Goal: Task Accomplishment & Management: Use online tool/utility

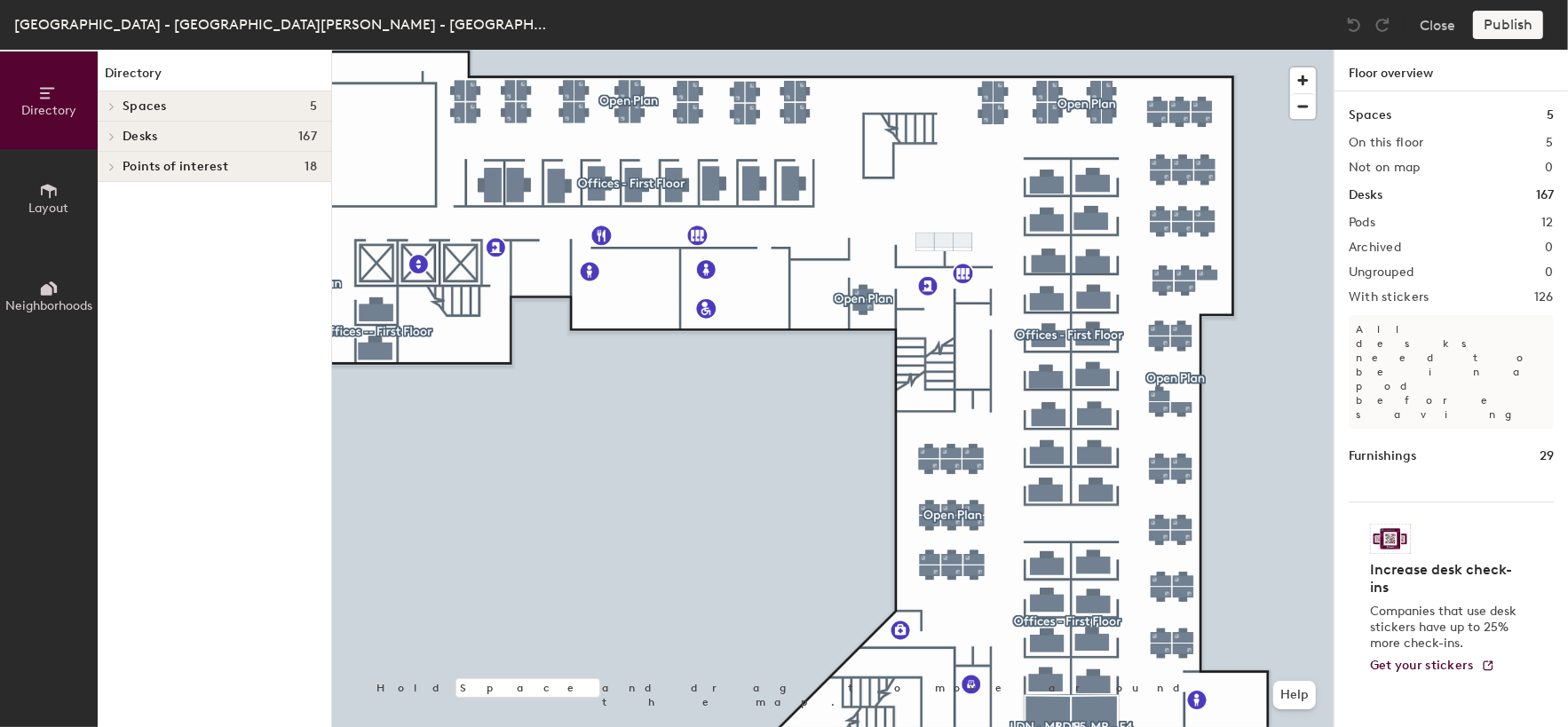
click at [1038, 50] on div at bounding box center [833, 50] width 1002 height 0
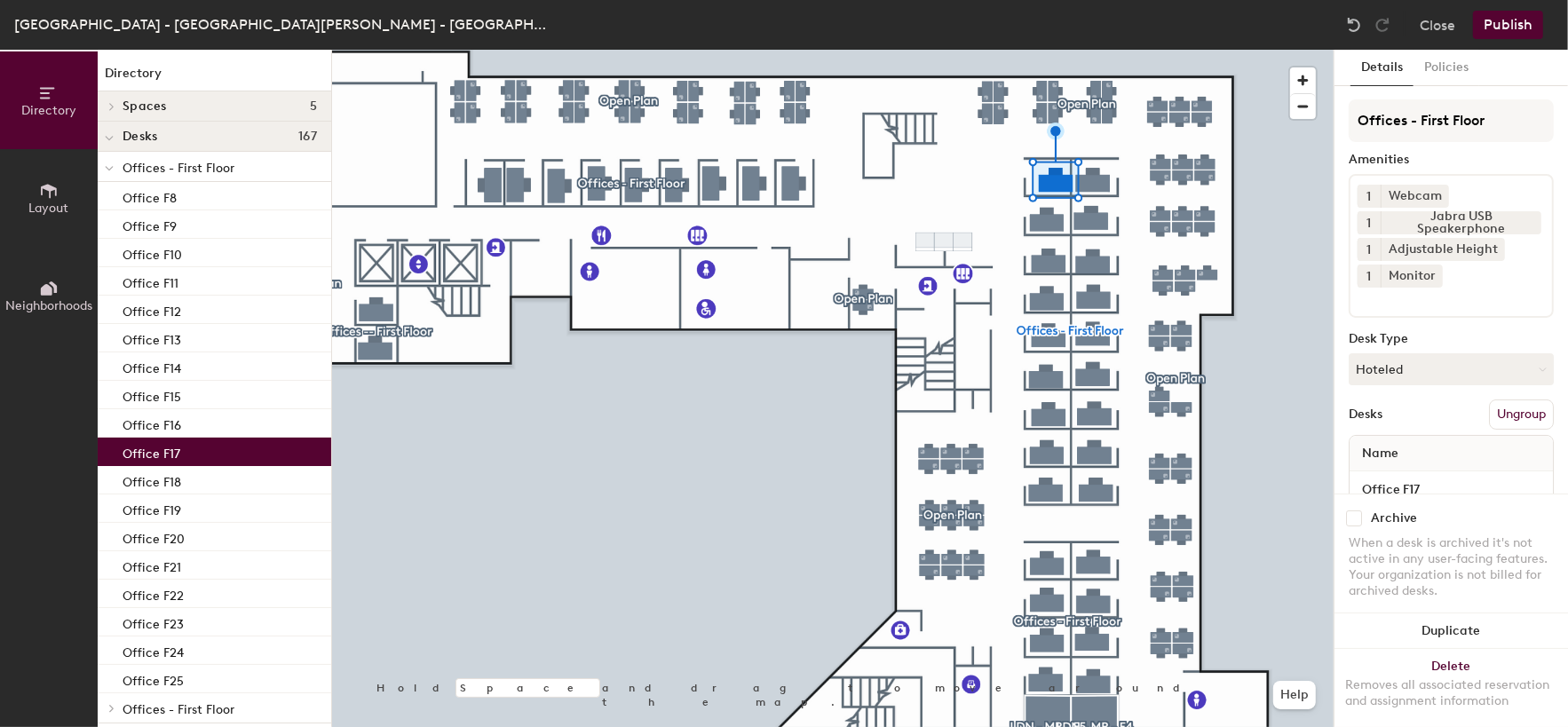
click at [1481, 24] on button "Publish" at bounding box center [1508, 25] width 70 height 29
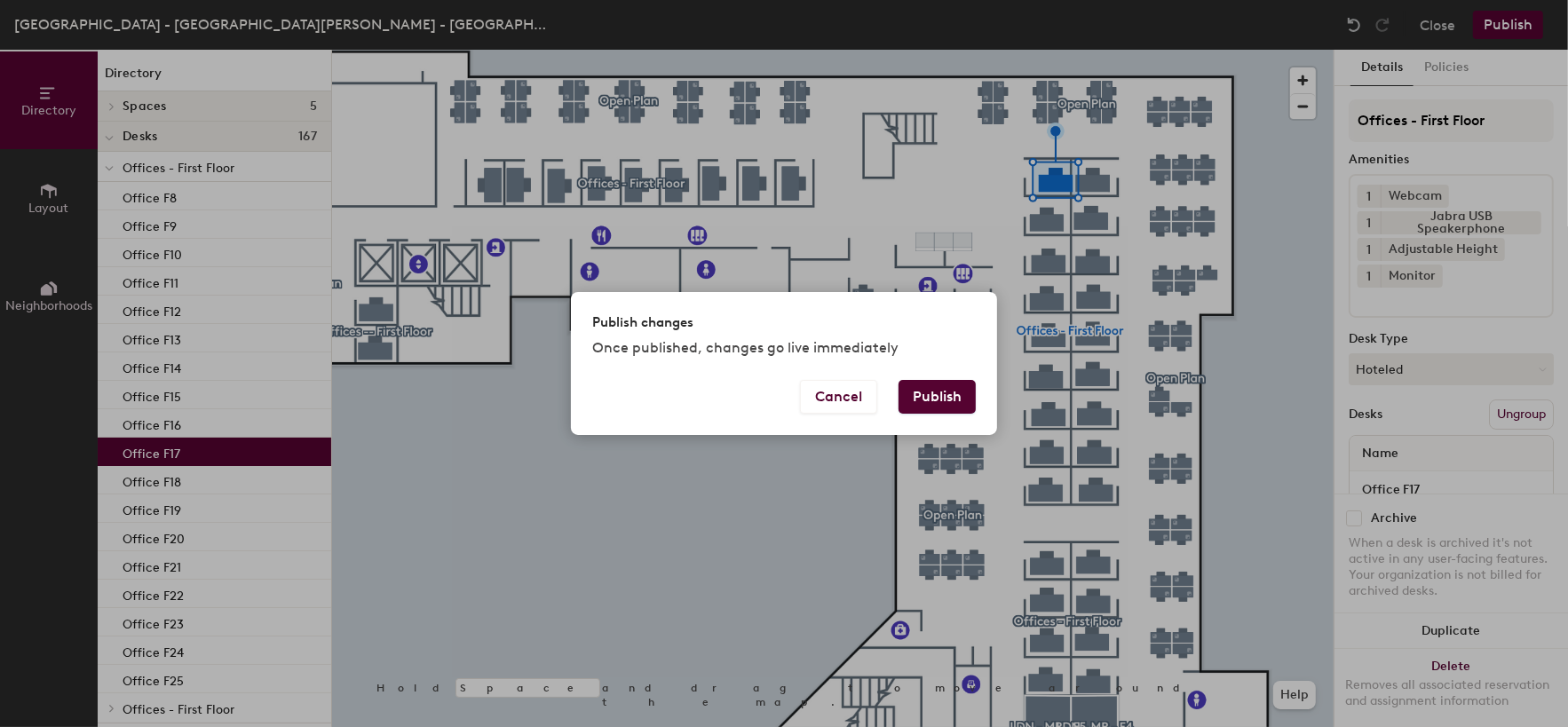
click at [949, 384] on button "Publish" at bounding box center [937, 397] width 77 height 34
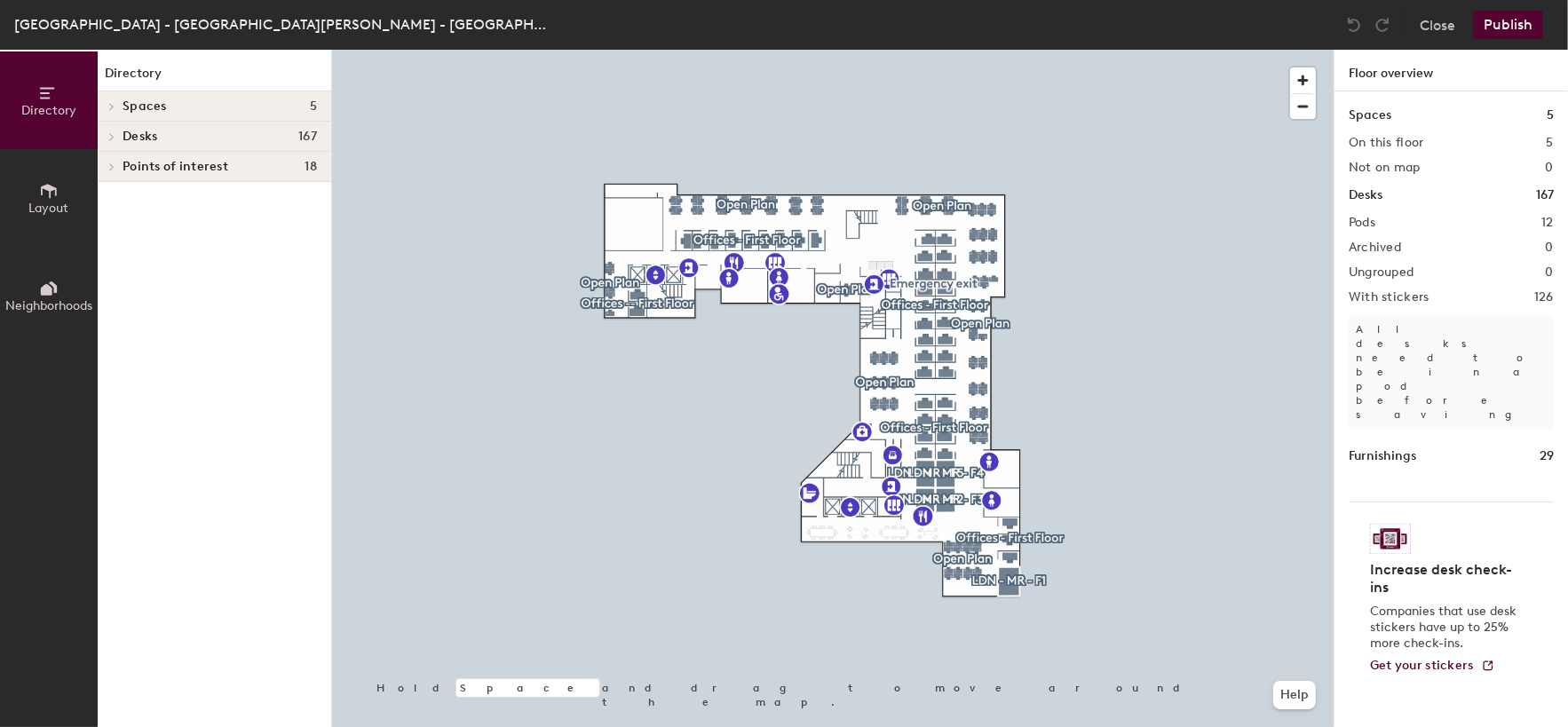
click at [928, 50] on div at bounding box center [833, 50] width 1002 height 0
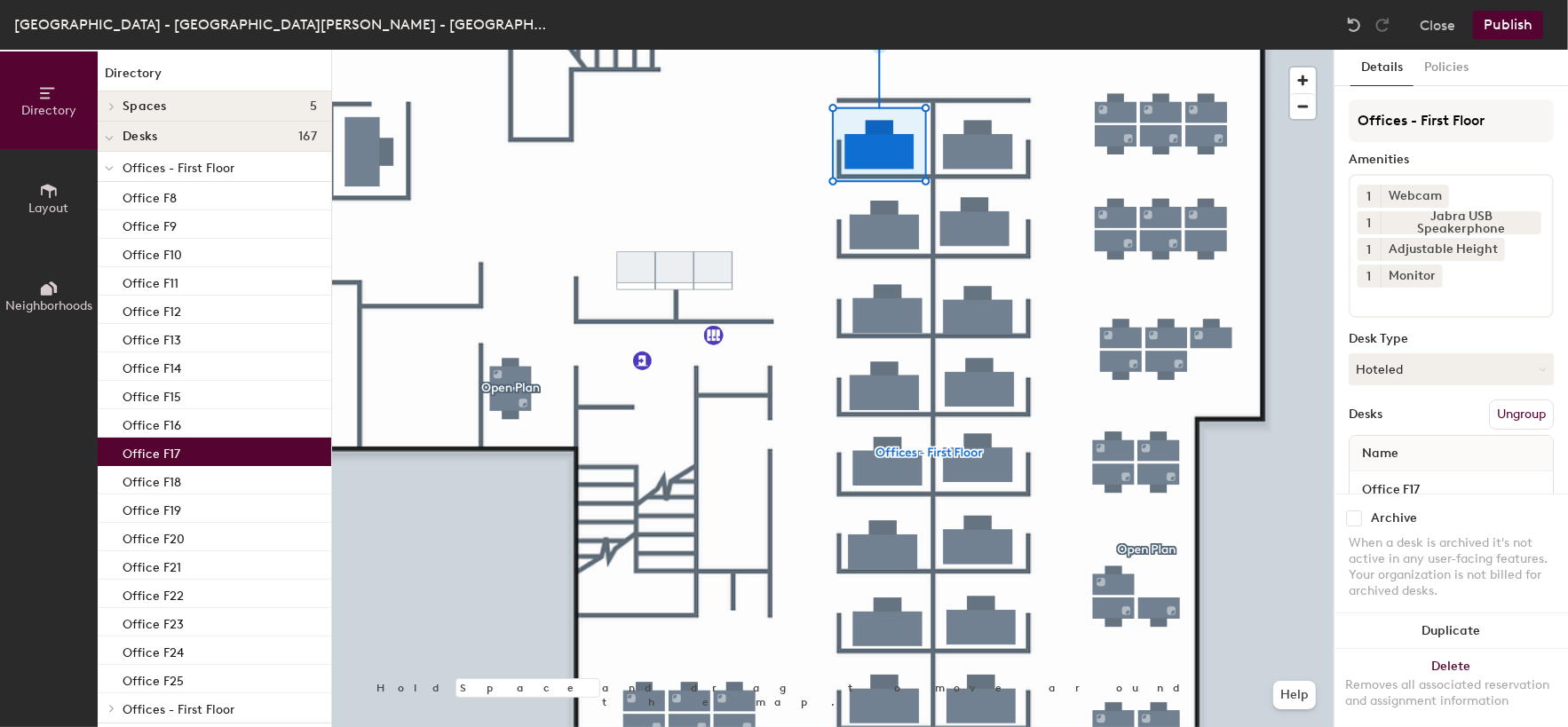
click at [1510, 29] on button "Publish" at bounding box center [1508, 25] width 70 height 29
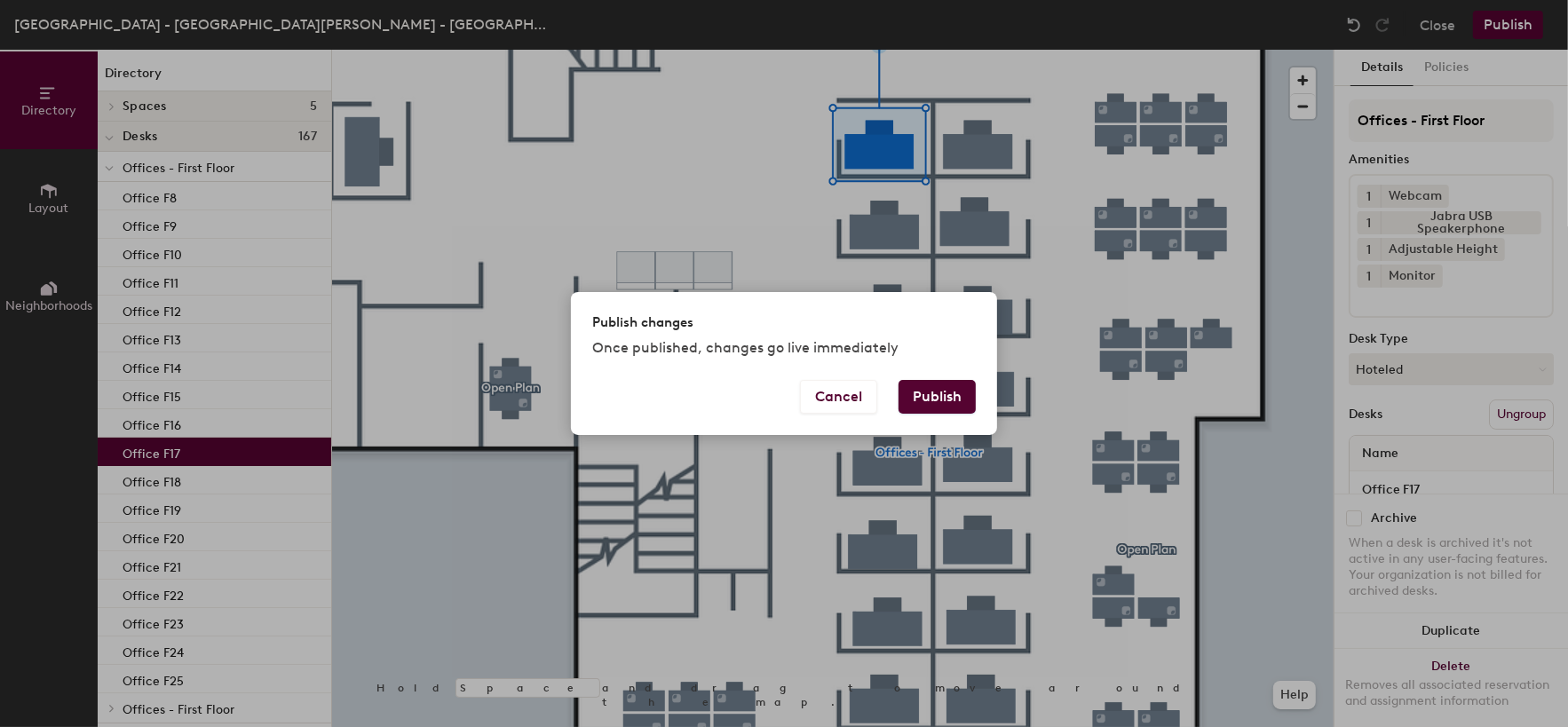
click at [924, 410] on button "Publish" at bounding box center [937, 397] width 77 height 34
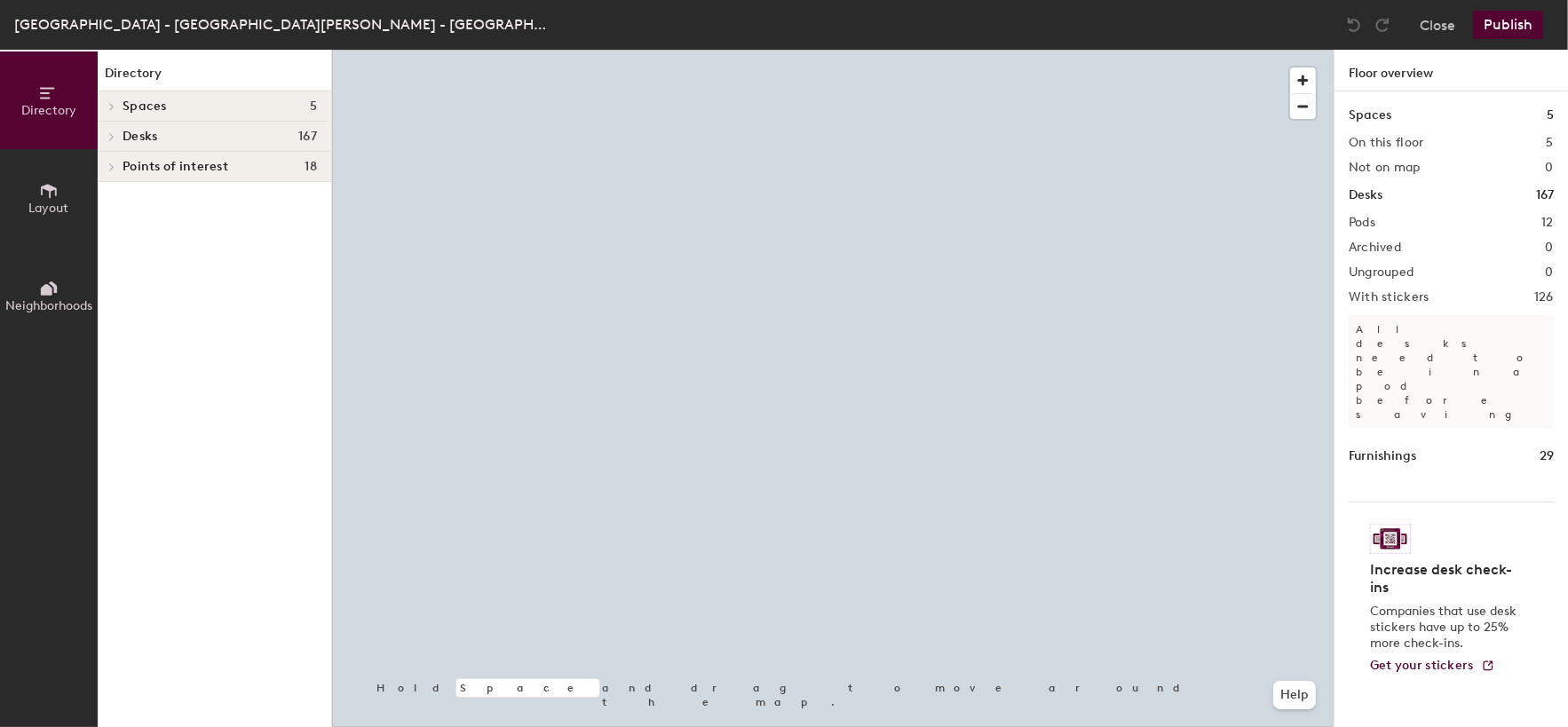
click at [189, 130] on h4 "Desks 167" at bounding box center [220, 137] width 195 height 14
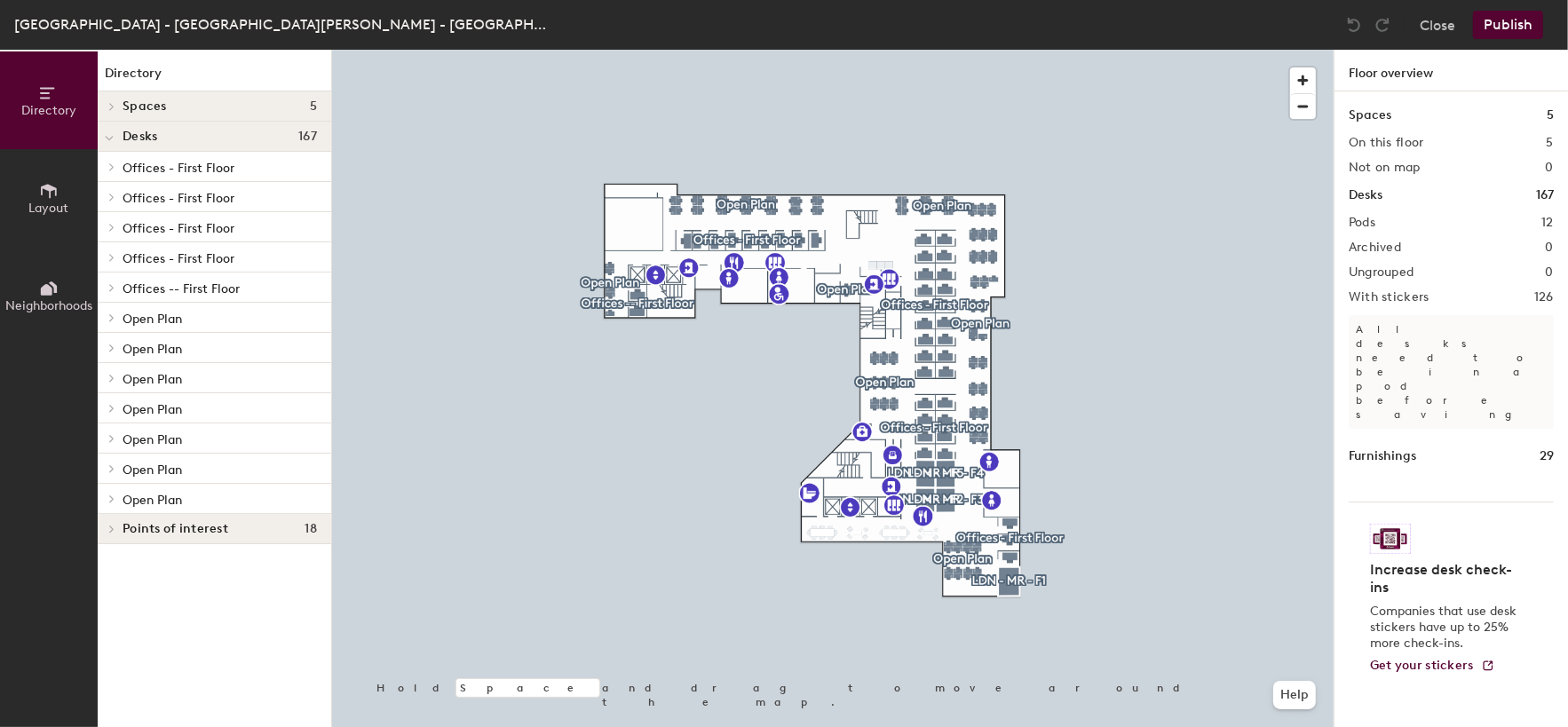
click at [63, 304] on span "Neighborhoods" at bounding box center [49, 306] width 87 height 15
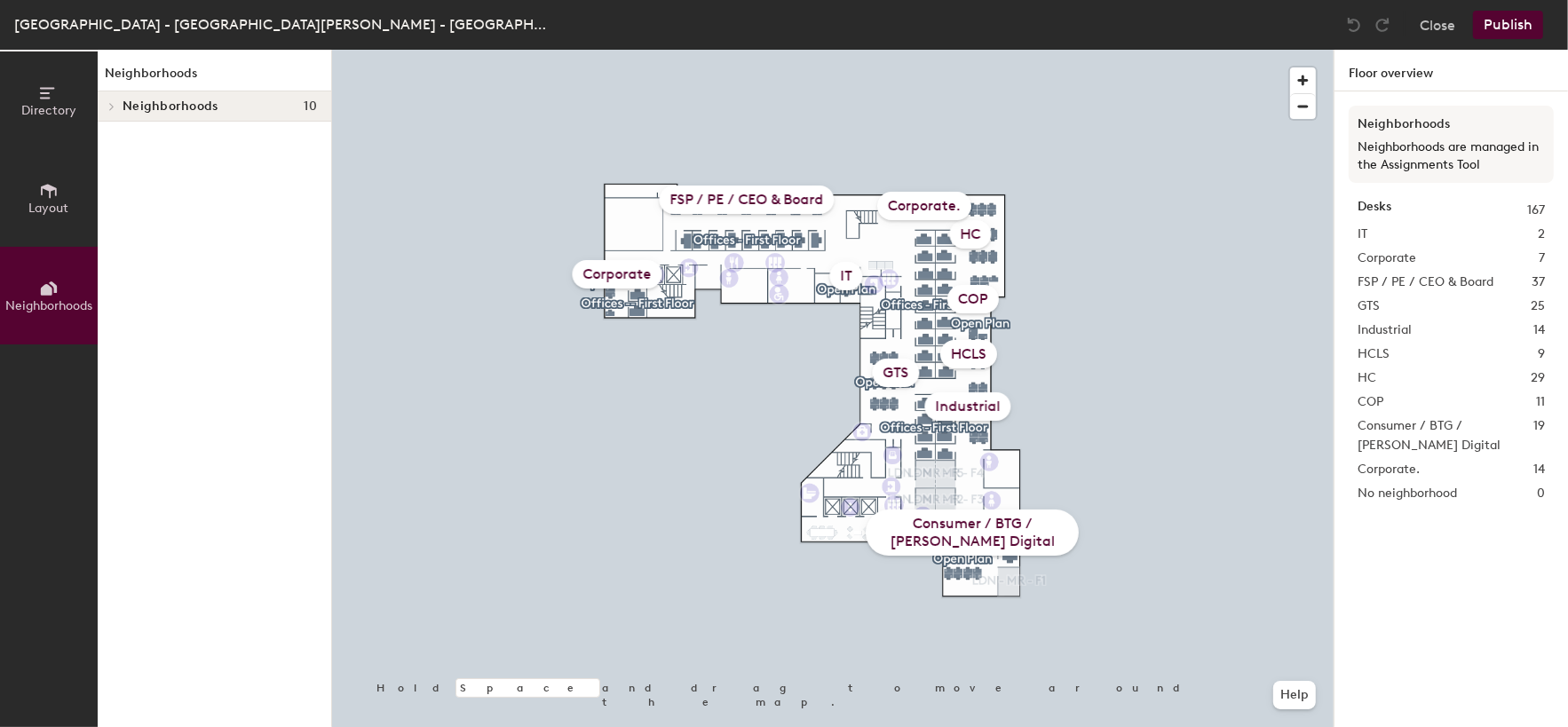
click at [226, 113] on h4 "Neighborhoods 10" at bounding box center [220, 106] width 195 height 14
click at [229, 132] on p "IT" at bounding box center [220, 137] width 195 height 23
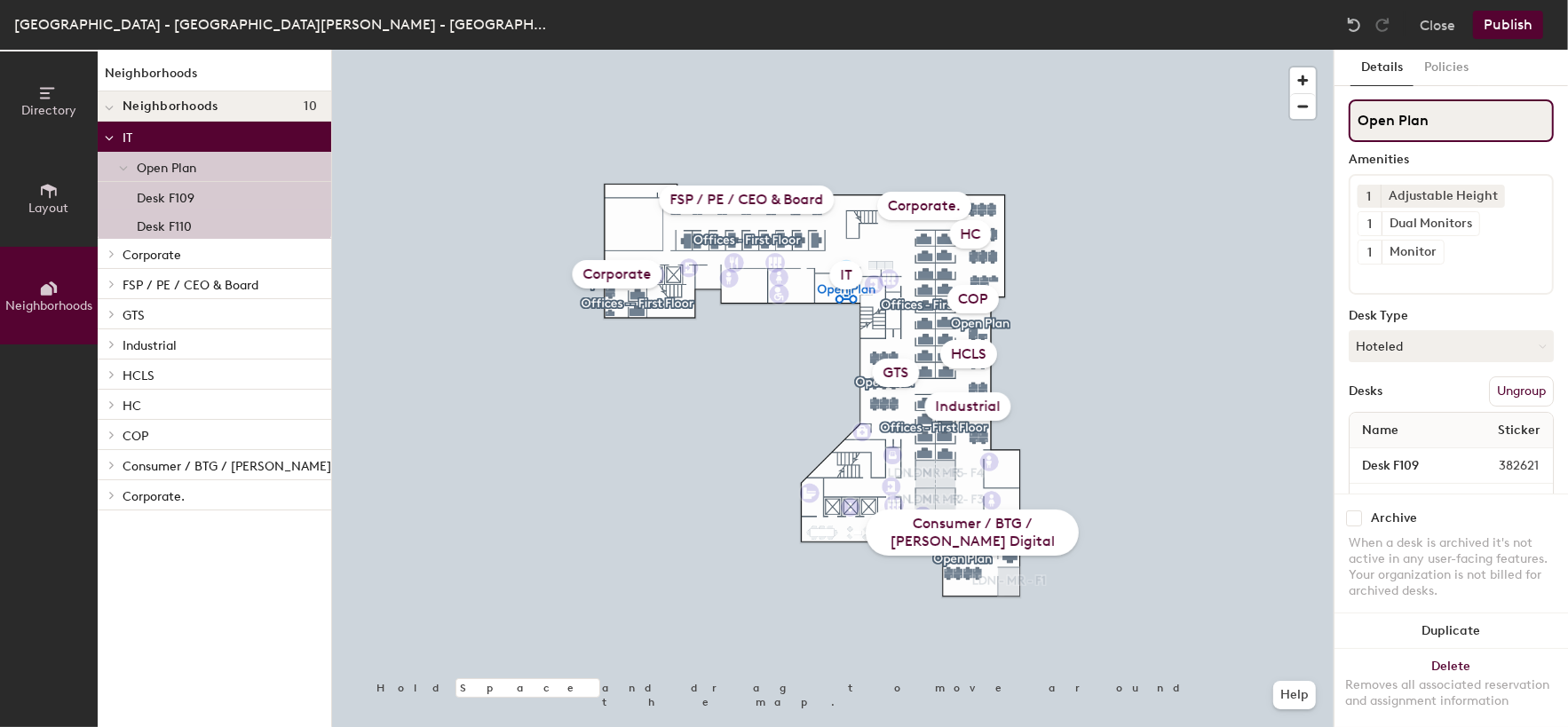
click at [1442, 120] on input "Open Plan" at bounding box center [1450, 120] width 205 height 42
type input "Open Plan"
click at [1506, 31] on button "Publish" at bounding box center [1508, 25] width 70 height 29
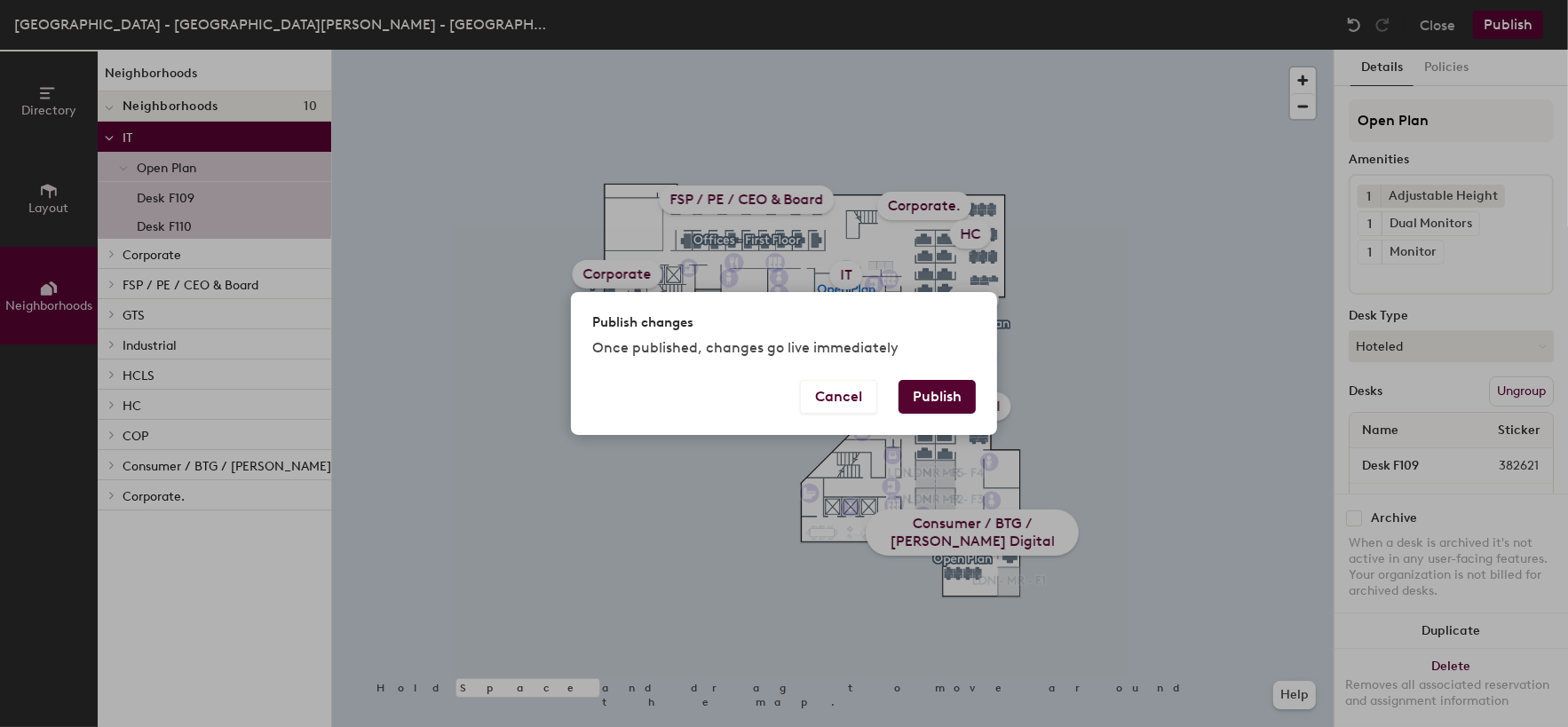
click at [943, 393] on button "Publish" at bounding box center [937, 397] width 77 height 34
